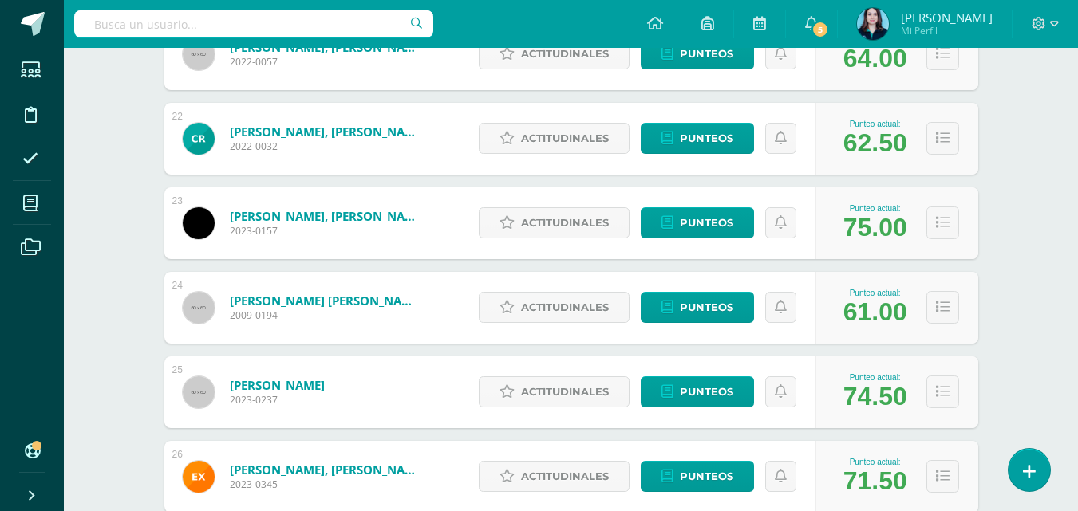
scroll to position [2128, 0]
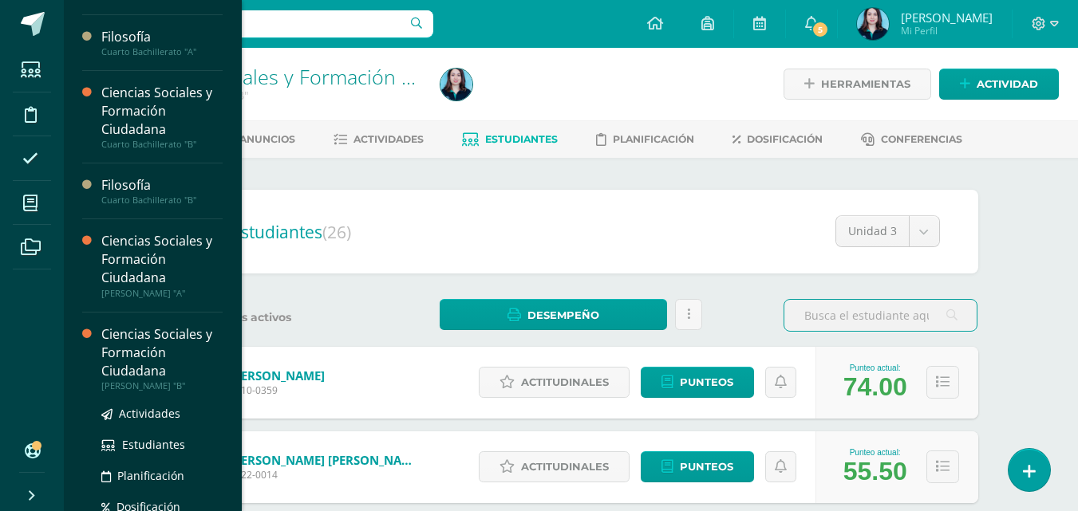
scroll to position [498, 0]
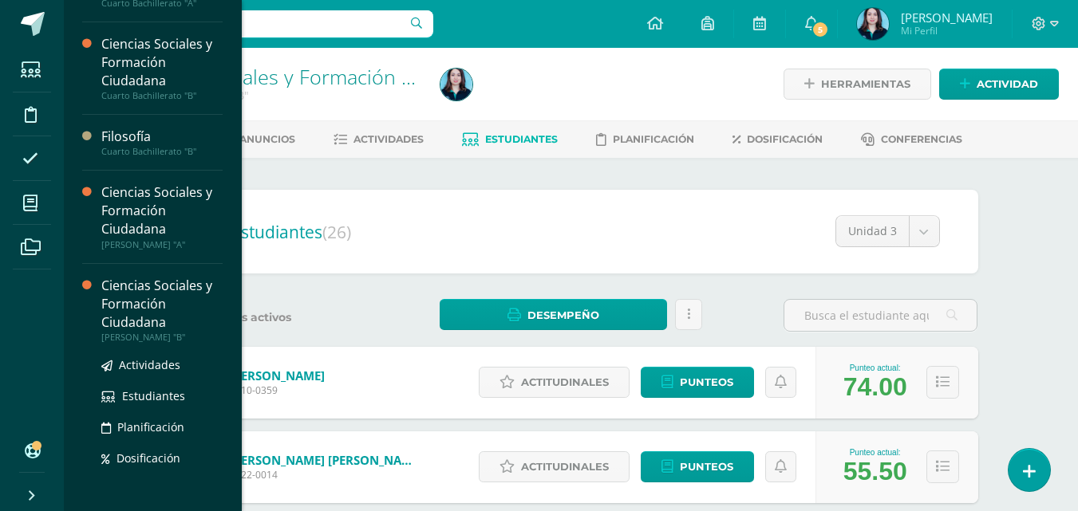
click at [164, 342] on div "[PERSON_NAME] "B"" at bounding box center [161, 337] width 121 height 11
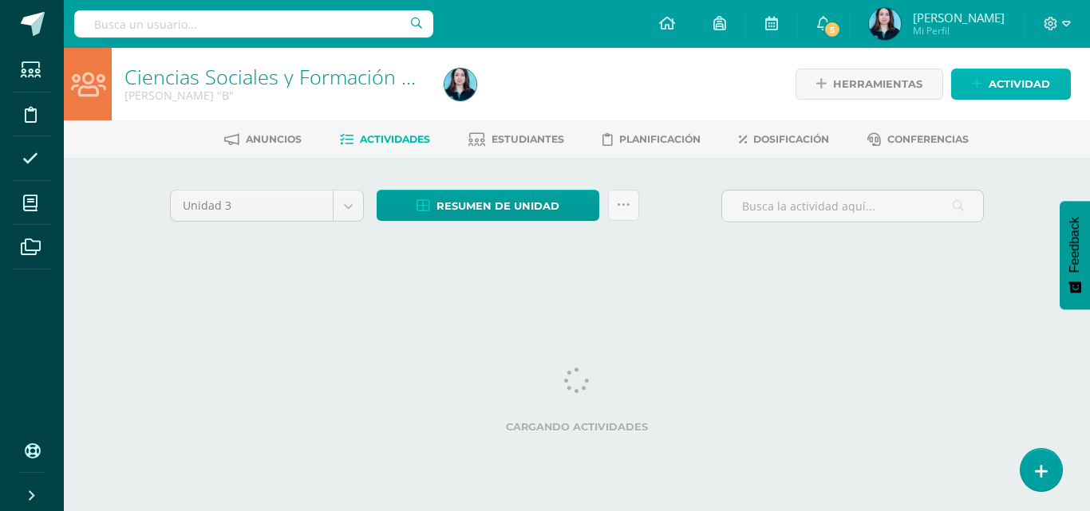
click at [1013, 85] on span "Actividad" at bounding box center [1019, 84] width 61 height 30
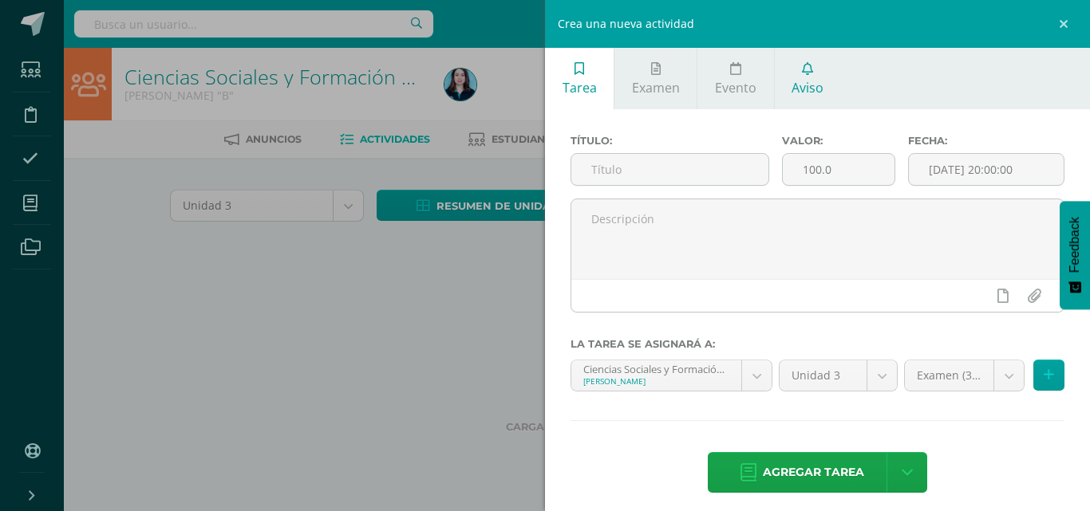
click at [797, 70] on link "Aviso" at bounding box center [808, 78] width 66 height 61
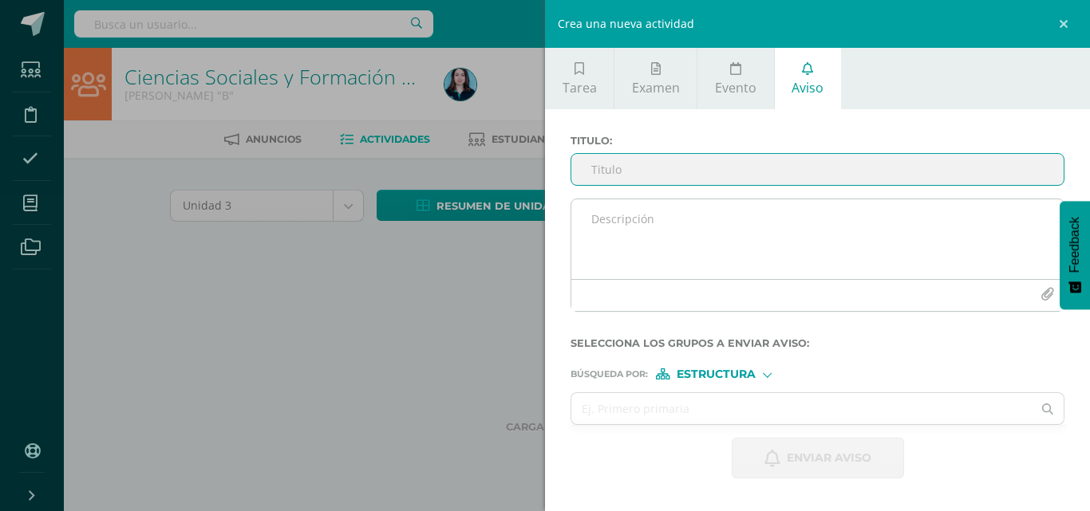
click at [651, 218] on textarea at bounding box center [817, 239] width 492 height 80
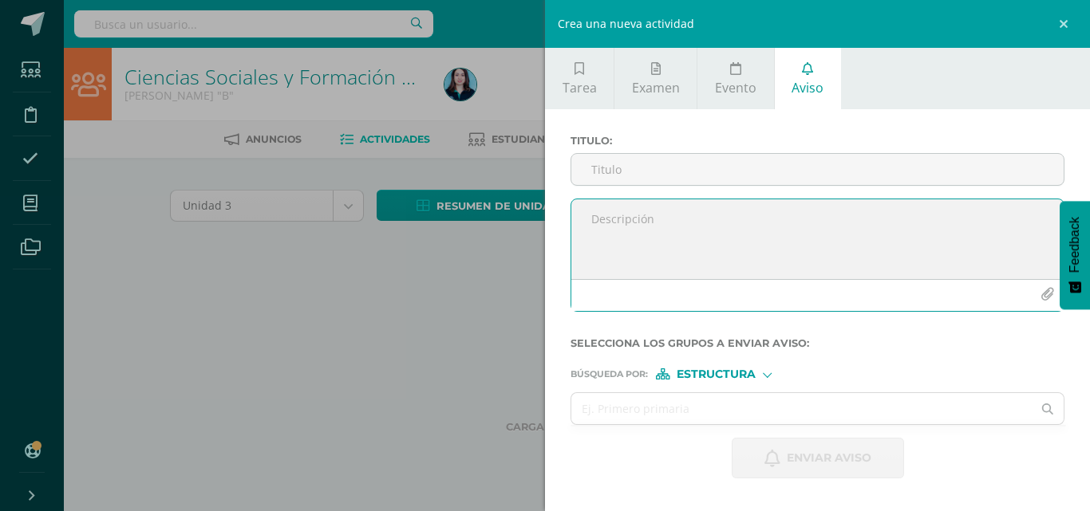
paste textarea "📢 Recordatorio 11mo B Presentación de Proyectos Sociología El día de [DATE] ser…"
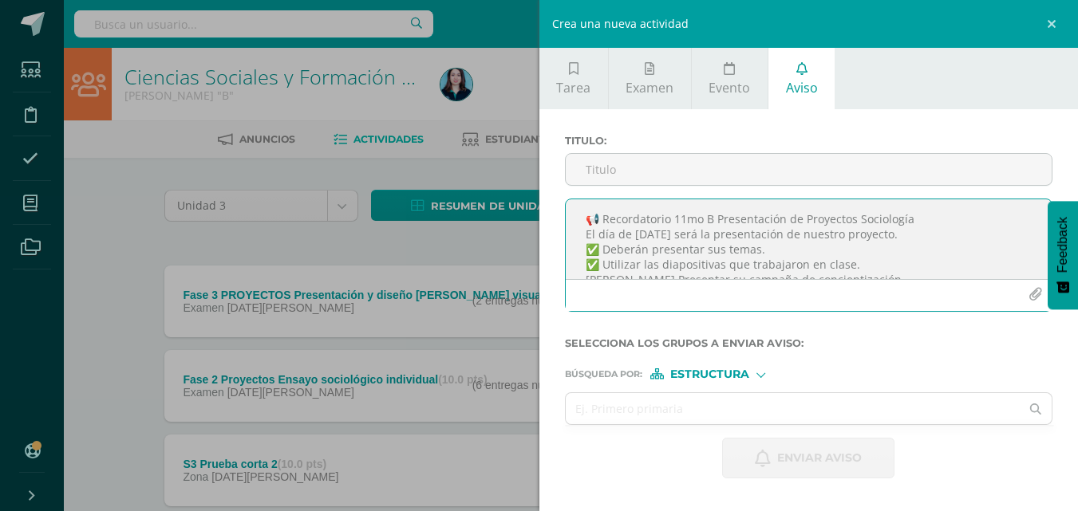
click at [611, 220] on textarea "📢 Recordatorio 11mo B Presentación de Proyectos Sociología El día de [DATE] ser…" at bounding box center [809, 239] width 487 height 80
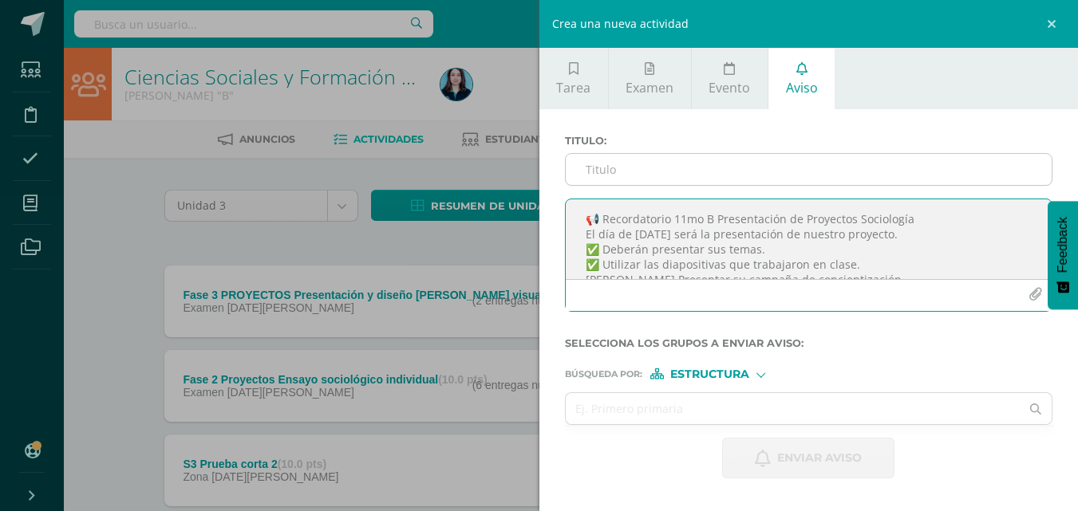
type textarea "📢 Recordatorio 11mo B Presentación de Proyectos Sociología El día de [DATE] ser…"
click at [607, 177] on input "Titulo :" at bounding box center [809, 169] width 487 height 31
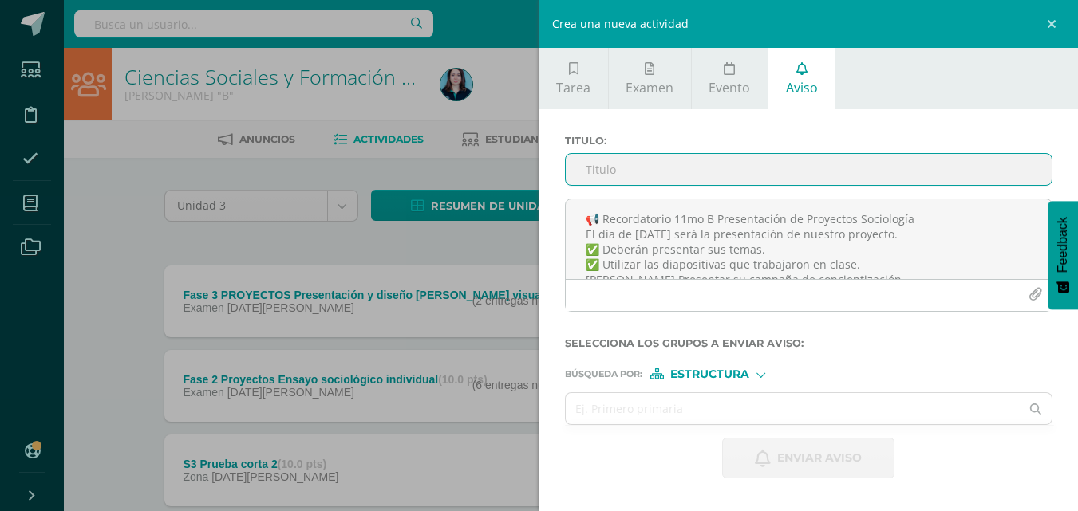
paste input "📢 Recordatorio 11mo B Presentación de Proyectos Sociología"
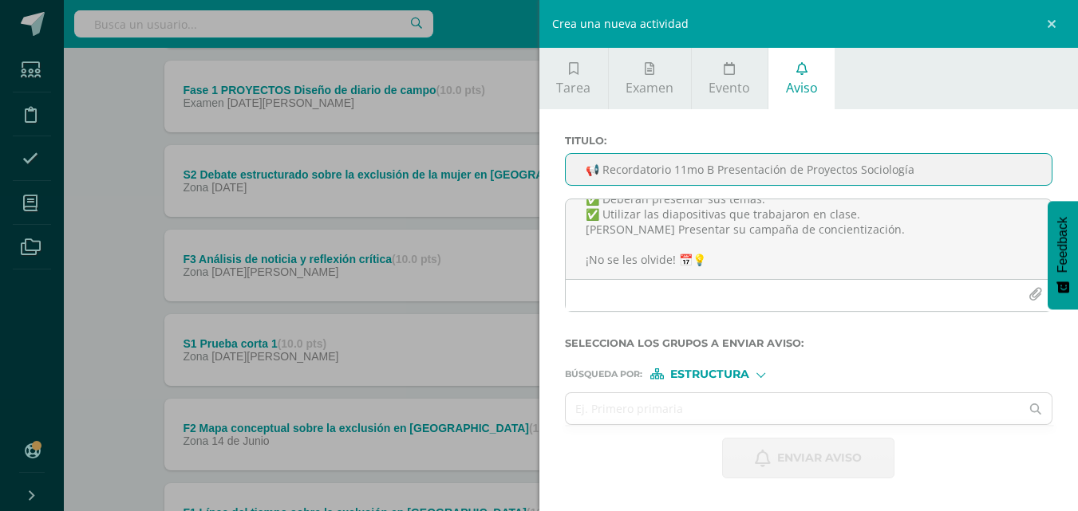
scroll to position [688, 0]
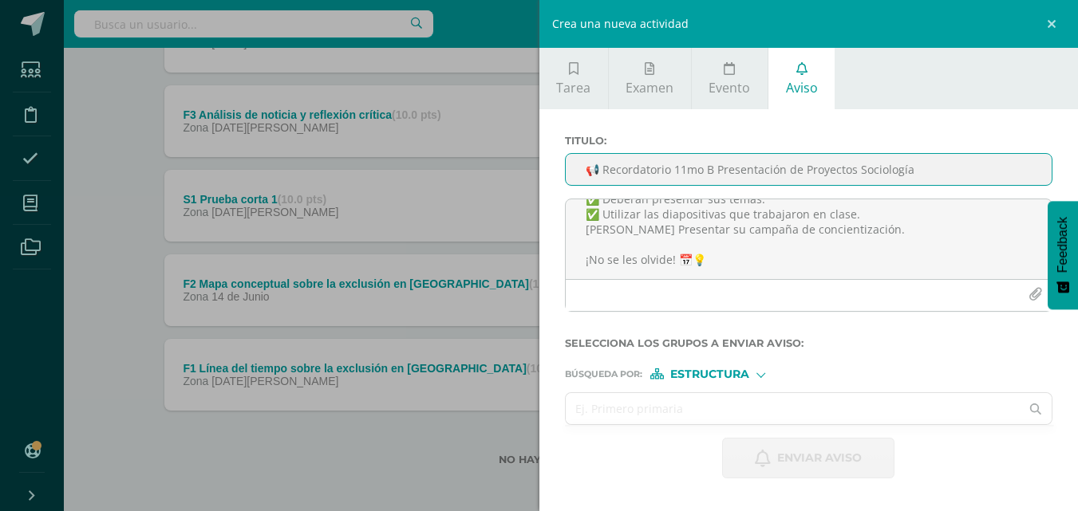
type input "📢 Recordatorio 11mo B Presentación de Proyectos Sociología"
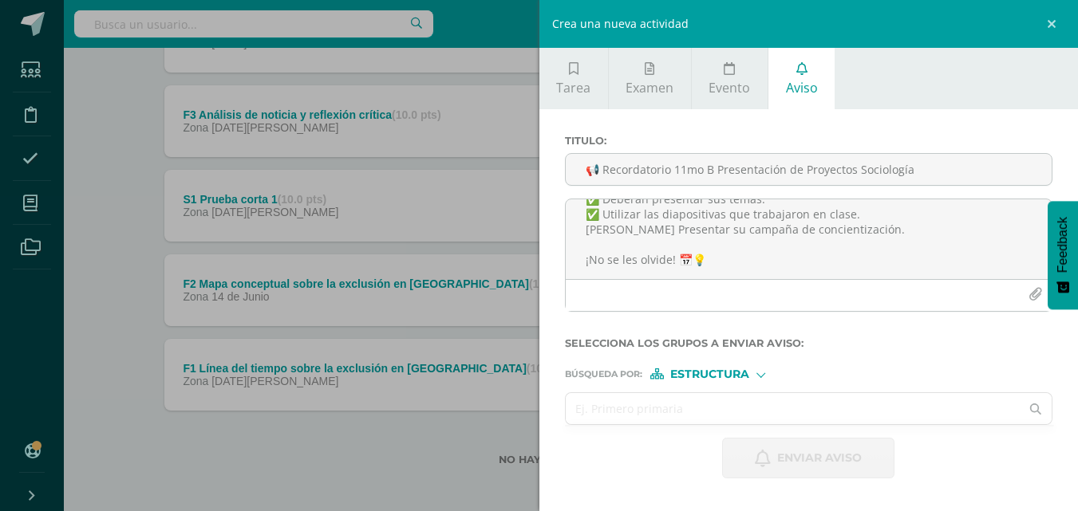
click at [736, 404] on input "text" at bounding box center [793, 408] width 455 height 31
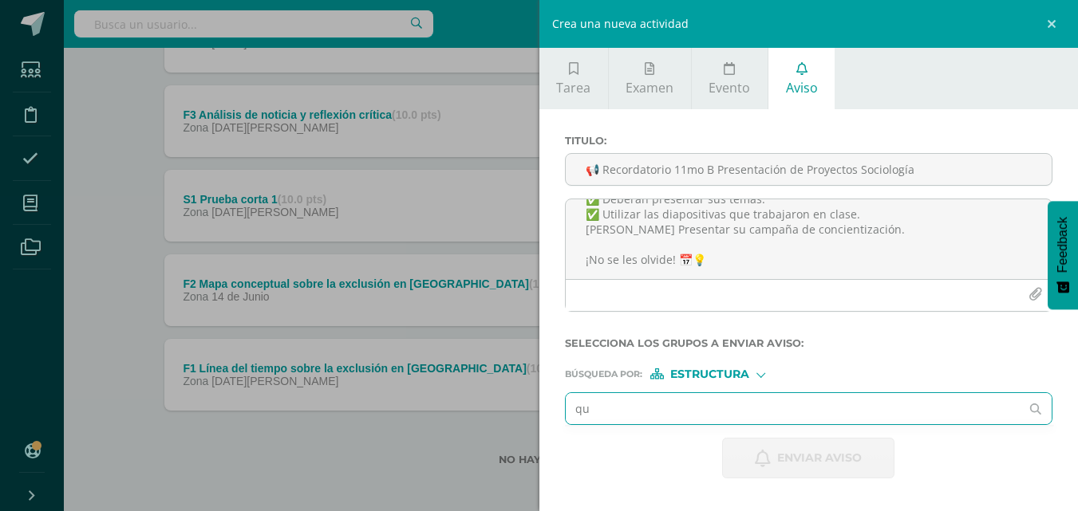
type input "qui"
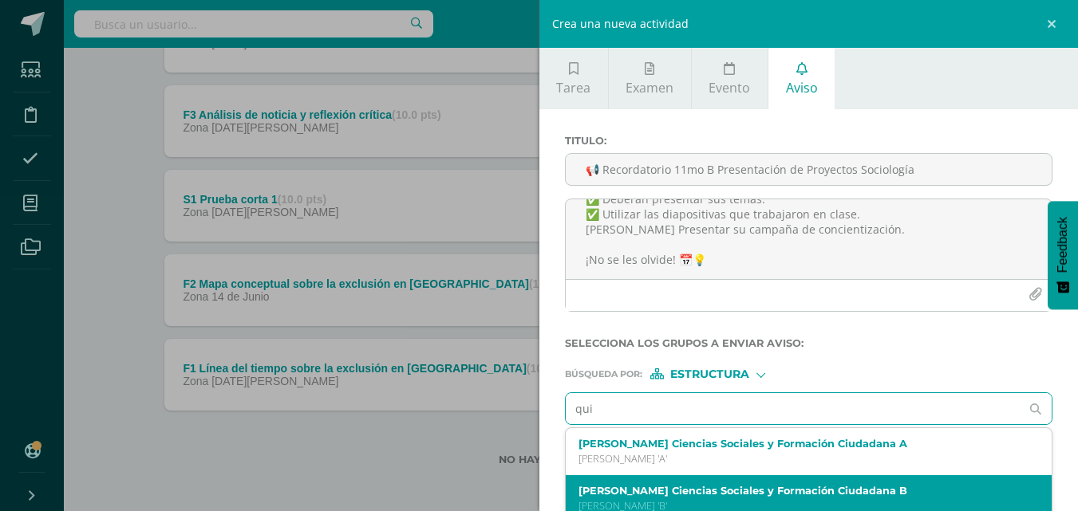
click at [715, 485] on label "[PERSON_NAME] Ciencias Sociales y Formación Ciudadana B" at bounding box center [799, 491] width 440 height 12
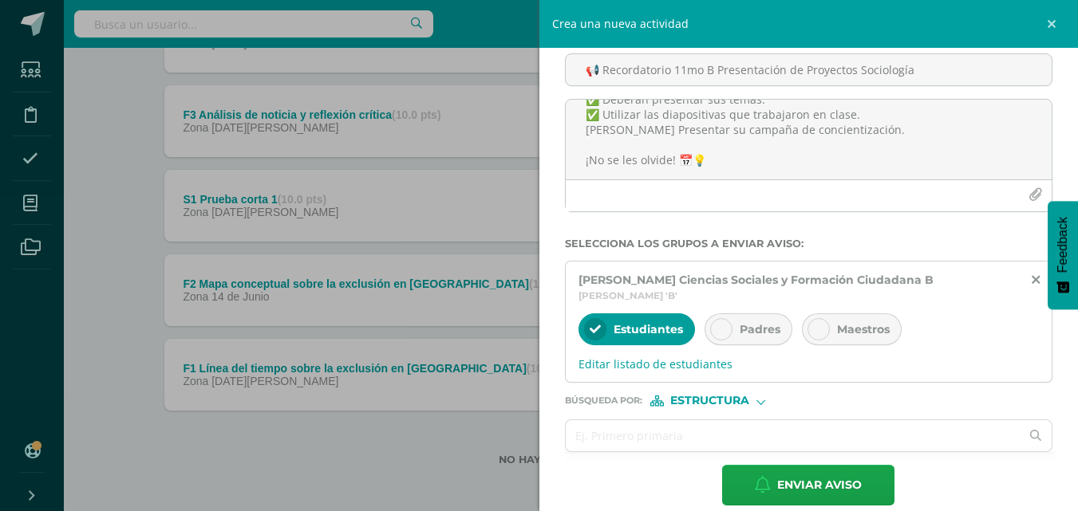
scroll to position [120, 0]
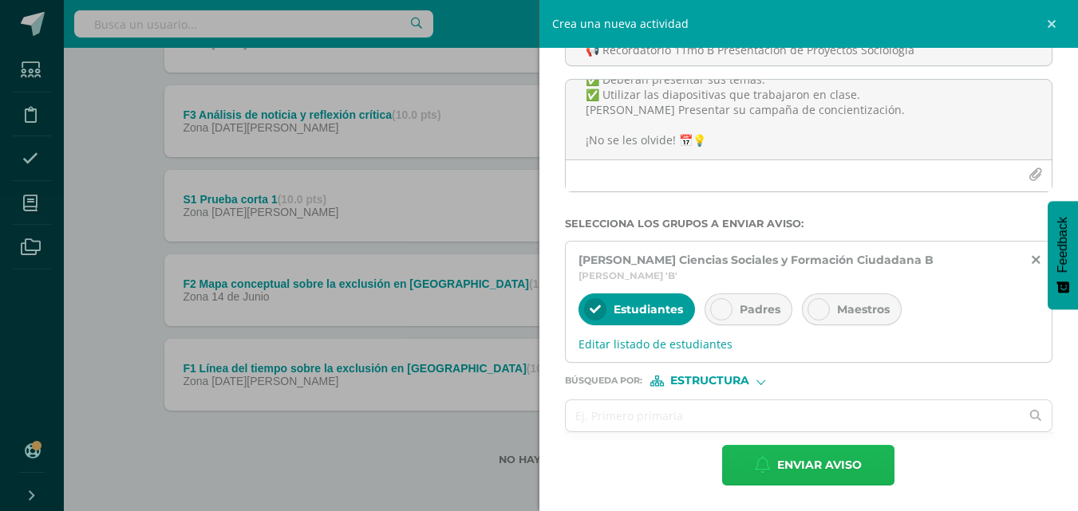
click at [807, 465] on span "Enviar aviso" at bounding box center [819, 465] width 85 height 39
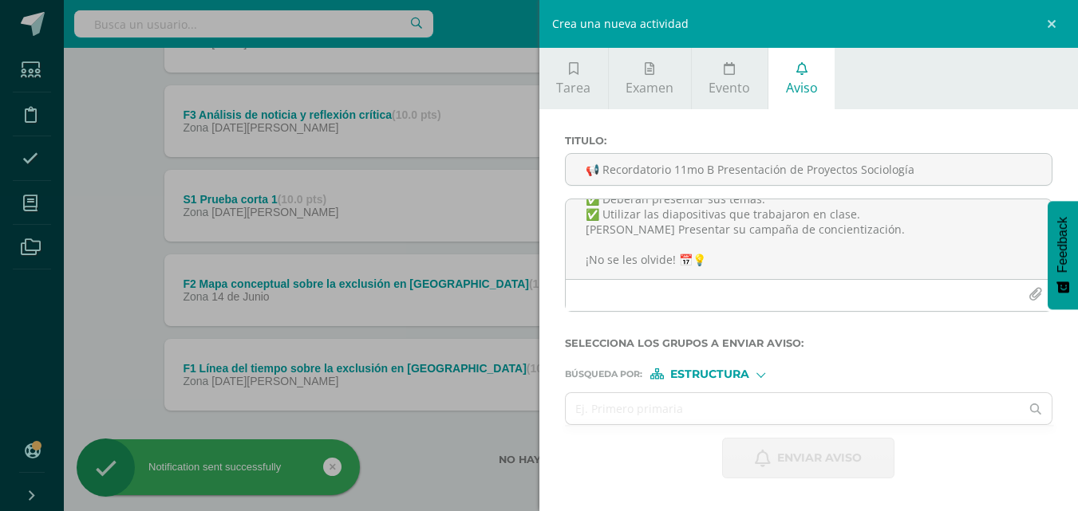
scroll to position [0, 0]
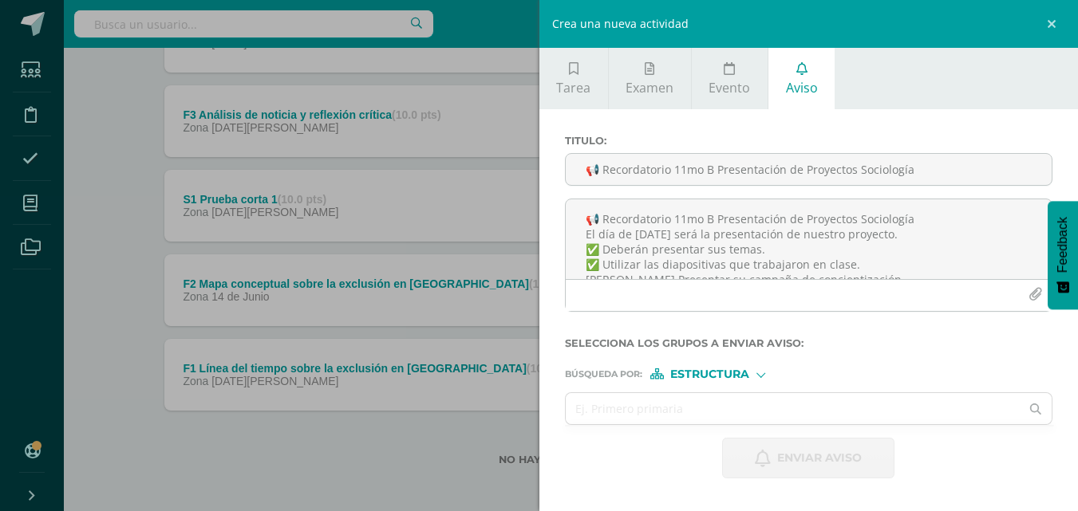
click at [105, 97] on div "Crea una nueva actividad Tarea Examen Evento Aviso Título: Valor: 100.0 Fecha: …" at bounding box center [539, 255] width 1078 height 511
